Goal: Task Accomplishment & Management: Manage account settings

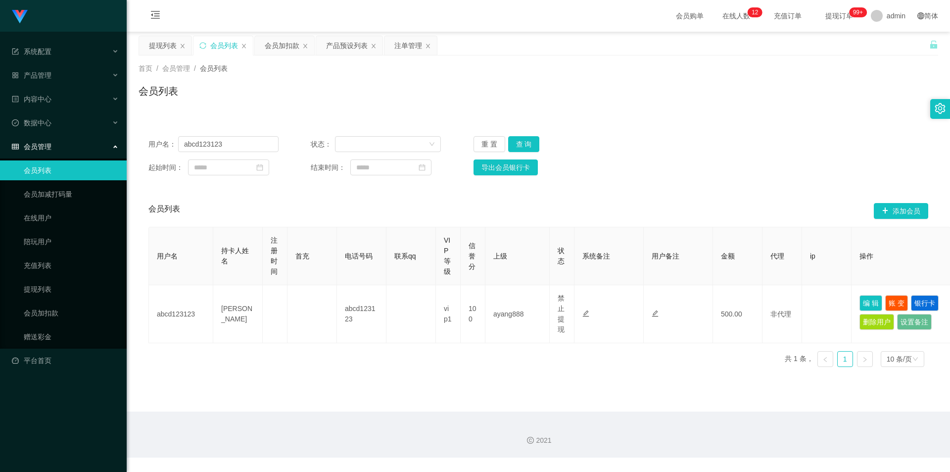
drag, startPoint x: 279, startPoint y: 47, endPoint x: 299, endPoint y: 159, distance: 114.7
click at [280, 49] on div "会员加扣款" at bounding box center [282, 45] width 35 height 19
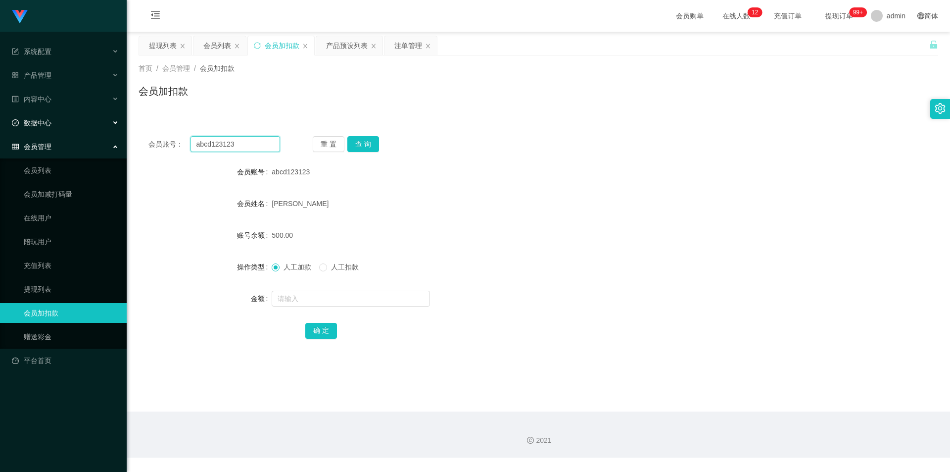
drag, startPoint x: 89, startPoint y: 134, endPoint x: 0, endPoint y: 114, distance: 90.9
click at [0, 114] on section "系统配置 系统配置列表 管理员列表 管理员分组 支付通道 产品管理 产品列表 产品预设列表 开奖记录 注单管理 即时注单 内容中心 数据中心 会员管理 会员列…" at bounding box center [475, 228] width 950 height 457
paste input "LHJian"
type input "LHJian"
click at [366, 143] on button "查 询" at bounding box center [363, 144] width 32 height 16
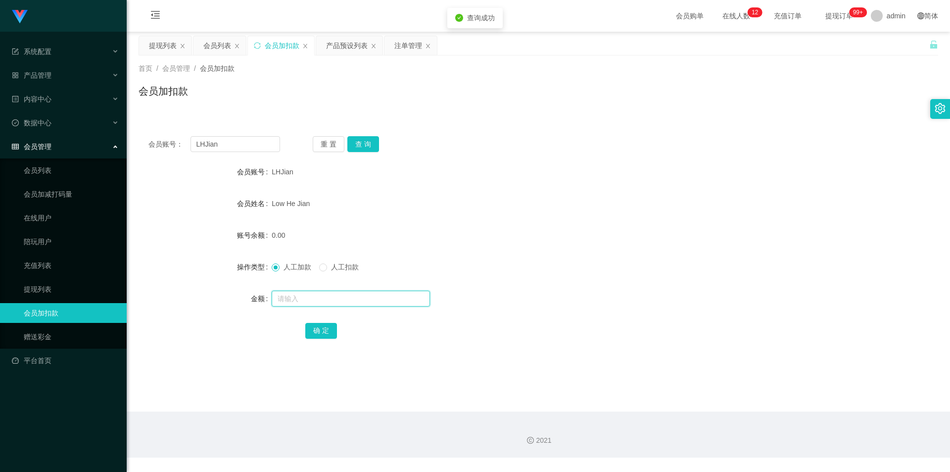
click at [292, 298] on input "text" at bounding box center [351, 299] width 158 height 16
type input "500"
click at [325, 327] on button "确 定" at bounding box center [321, 331] width 32 height 16
click at [523, 152] on div "会员账号： LHJian 重 置 查 询 会员账号 LHJian 会员姓名 Low He Jian 账号余额 500.00 操作类型 人工加款 人工扣款 金额…" at bounding box center [539, 244] width 800 height 236
click at [214, 44] on div "会员列表" at bounding box center [217, 45] width 28 height 19
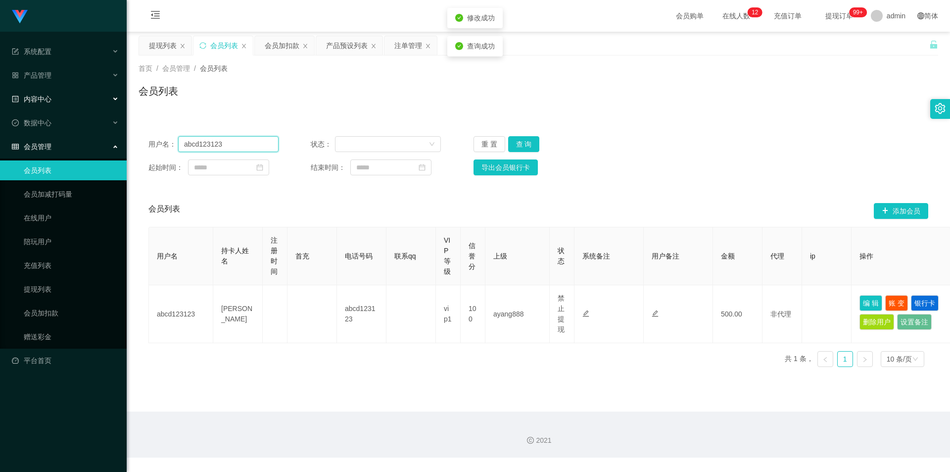
drag, startPoint x: 232, startPoint y: 139, endPoint x: 0, endPoint y: 99, distance: 235.5
click at [0, 99] on section "系统配置 系统配置列表 管理员列表 管理员分组 支付通道 产品管理 产品列表 产品预设列表 开奖记录 注单管理 即时注单 内容中心 数据中心 会员管理 会员列…" at bounding box center [475, 228] width 950 height 457
paste input "LHJian"
type input "LHJian"
click at [517, 143] on button "查 询" at bounding box center [524, 144] width 32 height 16
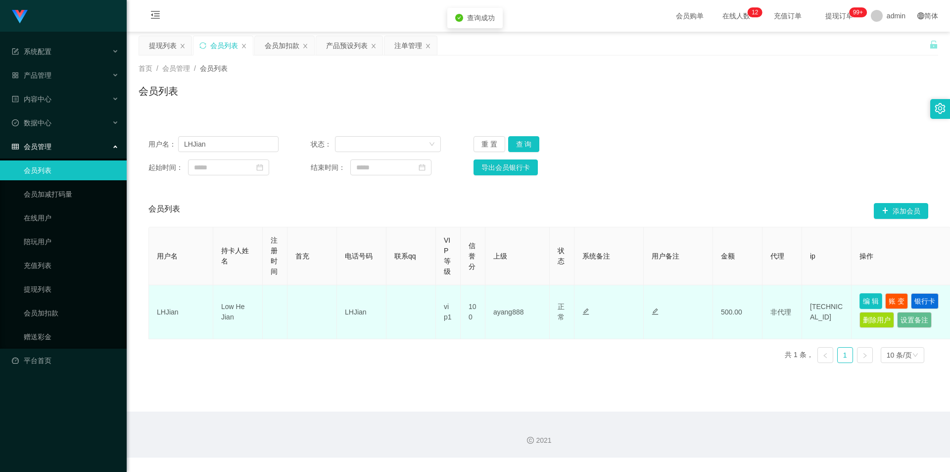
click at [871, 297] on button "编 辑" at bounding box center [871, 301] width 23 height 16
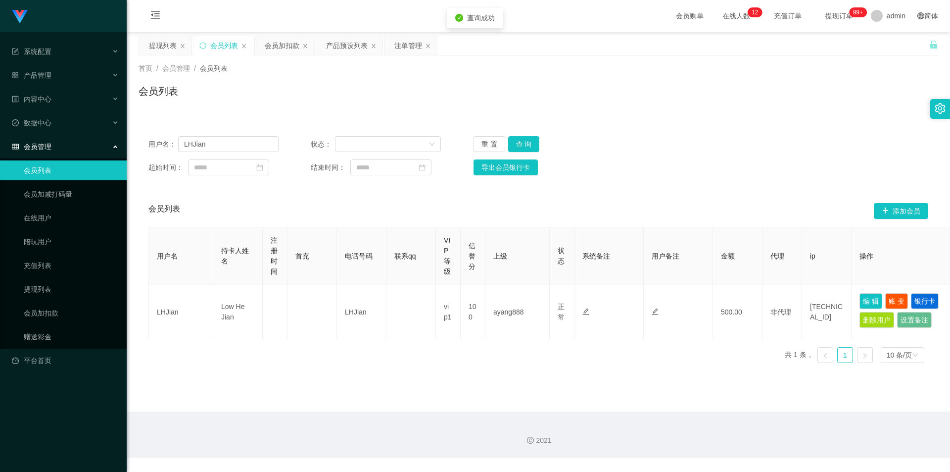
type input "LHJian"
type input "Low He Jian"
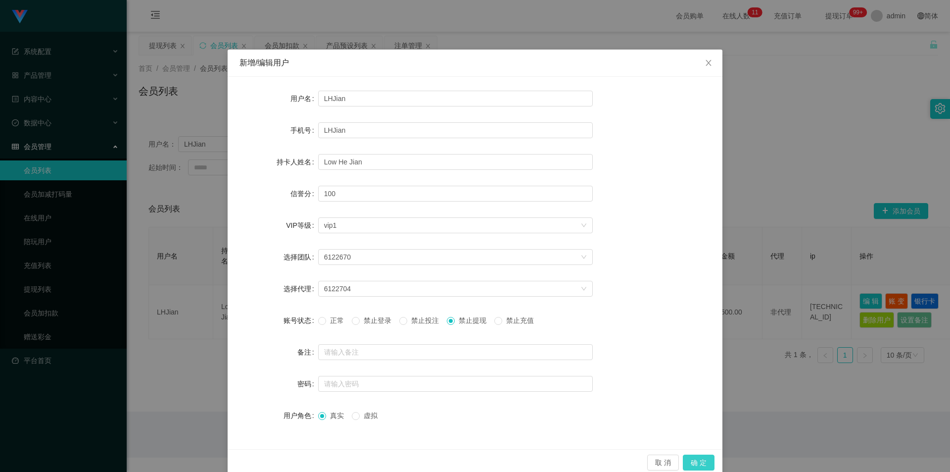
click at [699, 461] on button "确 定" at bounding box center [699, 462] width 32 height 16
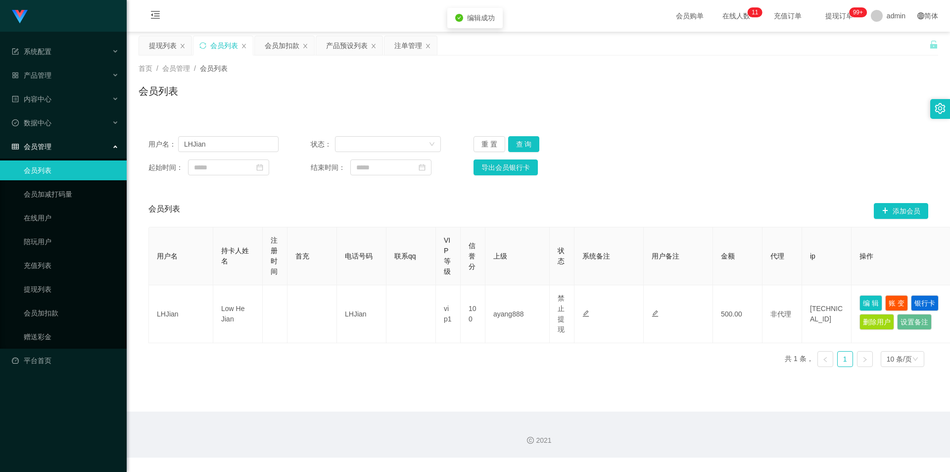
click at [831, 57] on div "首页 / 会员管理 / 会员列表 / 会员列表" at bounding box center [539, 84] width 824 height 59
